Goal: Obtain resource: Obtain resource

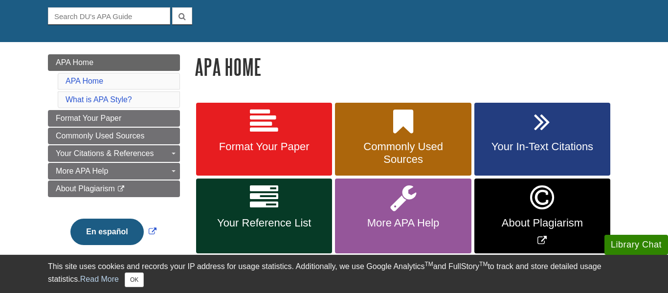
scroll to position [94, 0]
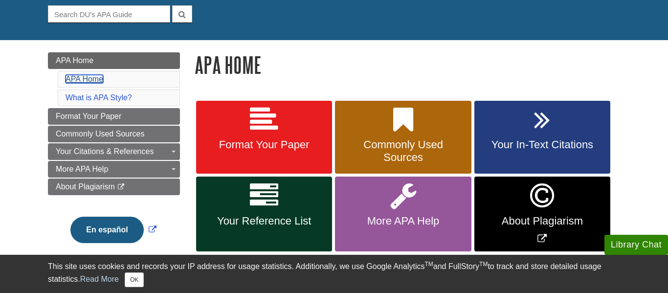
click at [84, 79] on link "APA Home" at bounding box center [85, 79] width 38 height 8
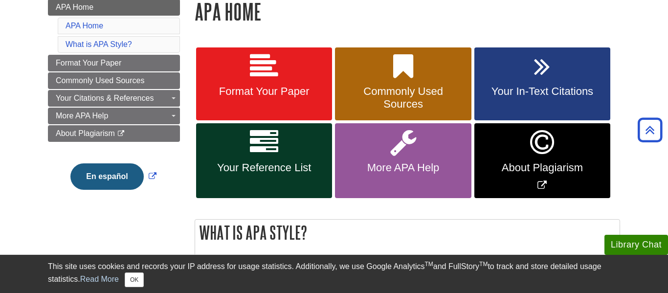
scroll to position [147, 0]
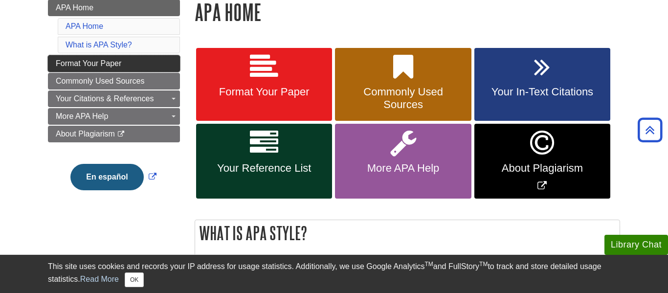
click at [142, 65] on link "Format Your Paper" at bounding box center [114, 63] width 132 height 17
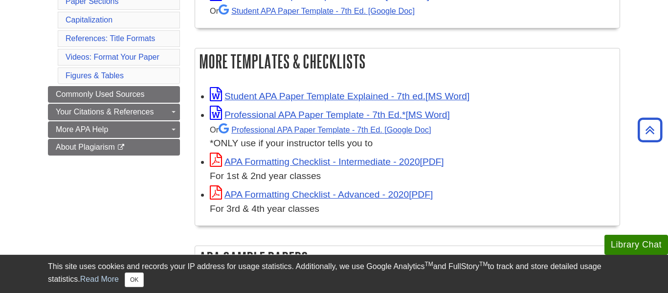
scroll to position [250, 0]
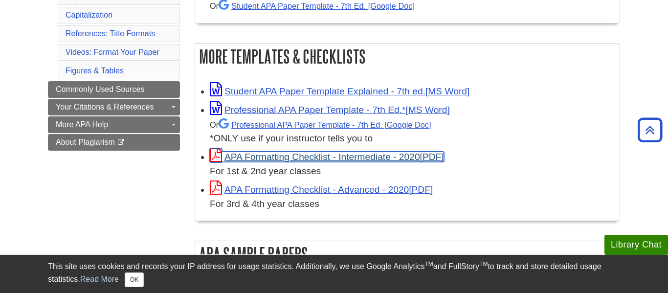
click at [287, 157] on link "APA Formatting Checklist - Intermediate - 2020" at bounding box center [327, 157] width 234 height 10
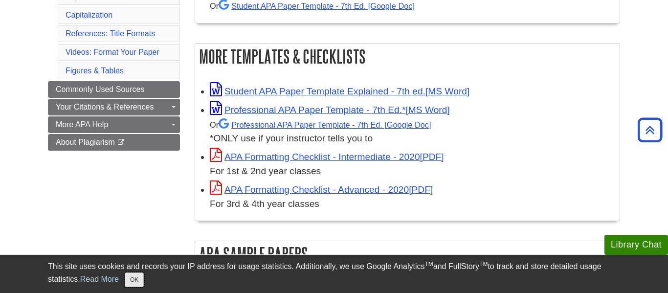
click at [125, 285] on button "OK" at bounding box center [134, 279] width 19 height 15
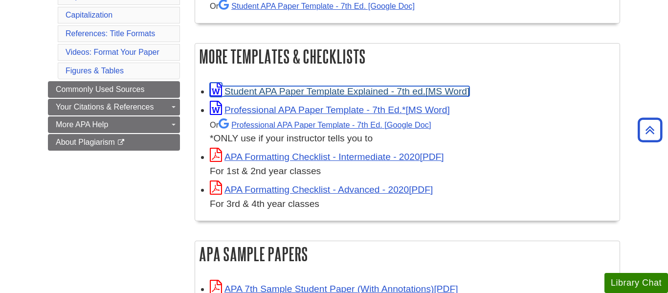
click at [324, 93] on link "Student APA Paper Template Explained - 7th ed." at bounding box center [340, 91] width 260 height 10
